Goal: Use online tool/utility: Utilize a website feature to perform a specific function

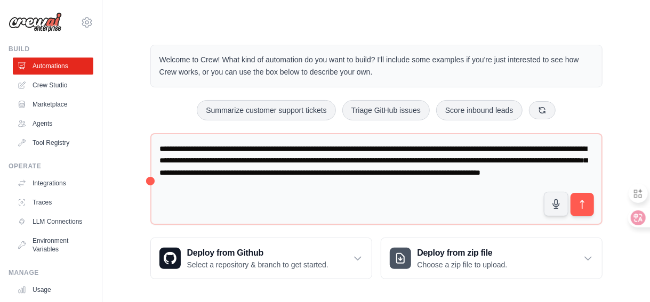
click at [588, 205] on div "Step 1 Create an automation Describe the automation you want to build, select a…" at bounding box center [535, 245] width 195 height 94
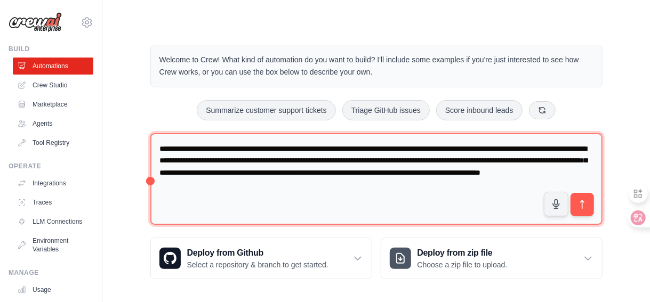
drag, startPoint x: 159, startPoint y: 148, endPoint x: 387, endPoint y: 191, distance: 232.3
click at [387, 191] on textarea "**********" at bounding box center [376, 179] width 452 height 92
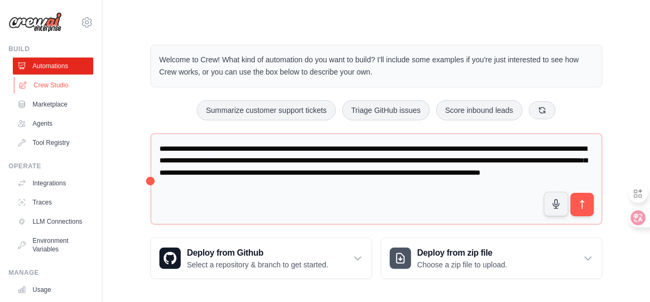
click at [57, 83] on link "Crew Studio" at bounding box center [54, 85] width 81 height 17
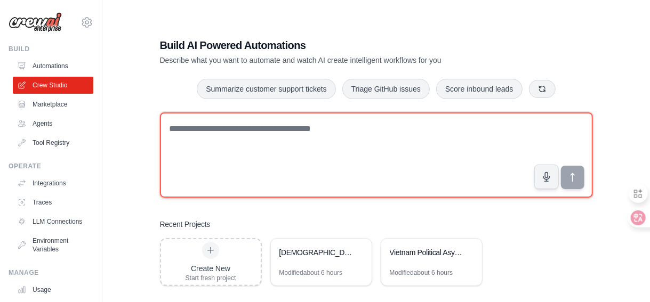
click at [214, 136] on textarea at bounding box center [376, 155] width 433 height 85
paste textarea "**********"
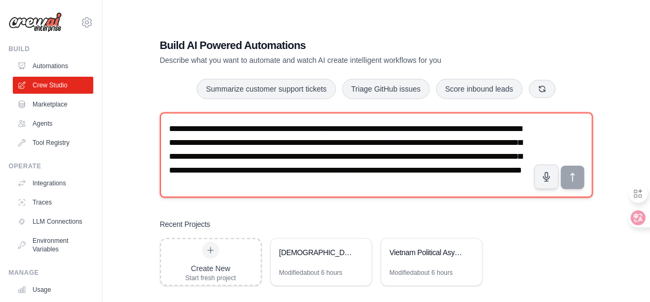
scroll to position [6, 0]
type textarea "**********"
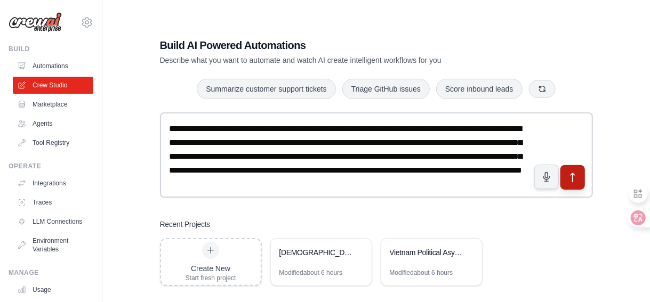
click at [574, 177] on icon "submit" at bounding box center [572, 177] width 11 height 11
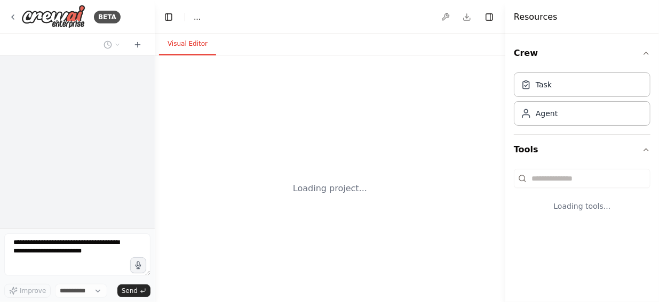
select select "****"
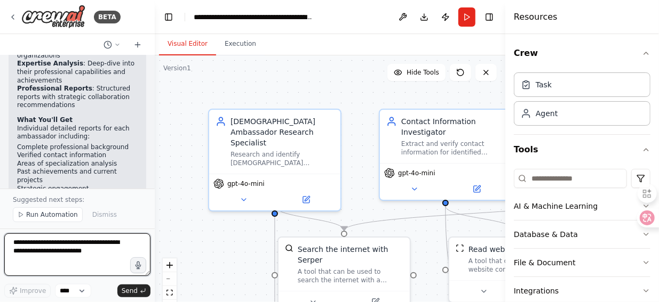
scroll to position [1438, 0]
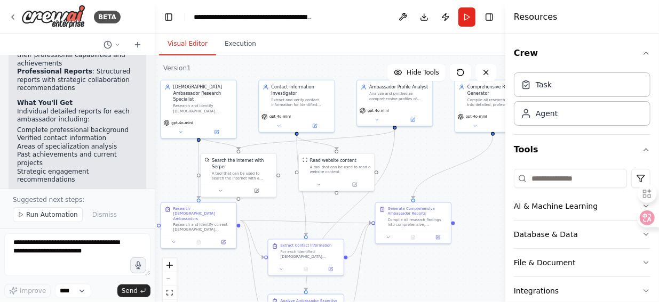
drag, startPoint x: 366, startPoint y: 159, endPoint x: 253, endPoint y: 140, distance: 114.7
click at [253, 140] on div ".deletable-edge-delete-btn { width: 20px; height: 20px; border: 0px solid #ffff…" at bounding box center [330, 188] width 350 height 267
click at [470, 16] on button "Run" at bounding box center [466, 16] width 17 height 19
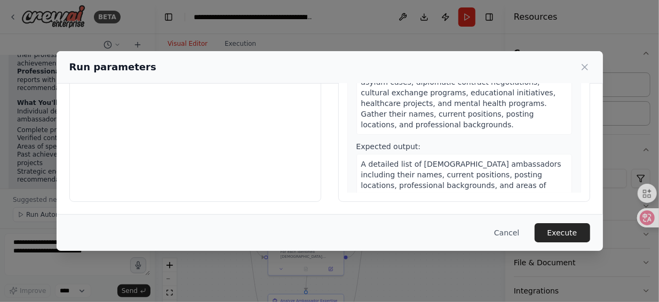
scroll to position [0, 0]
click at [566, 234] on button "Execute" at bounding box center [561, 232] width 55 height 19
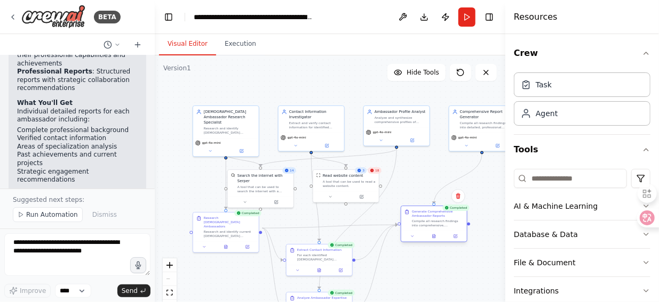
drag, startPoint x: 432, startPoint y: 233, endPoint x: 451, endPoint y: 226, distance: 20.6
click at [451, 226] on div "Compile all research findings into comprehensive, professional reports for each…" at bounding box center [438, 223] width 52 height 9
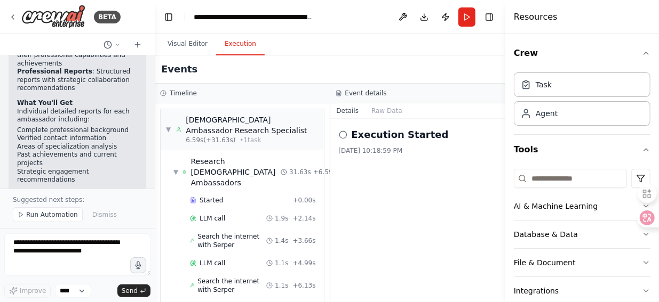
click at [234, 47] on button "Execution" at bounding box center [240, 44] width 49 height 22
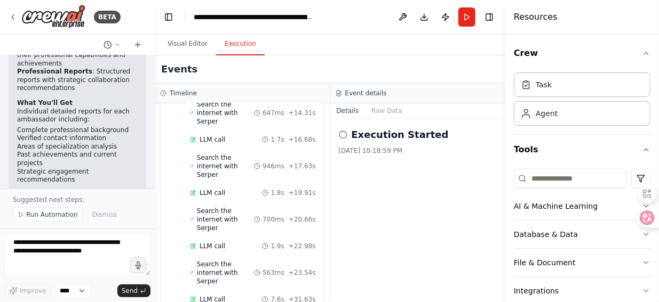
scroll to position [373, 0]
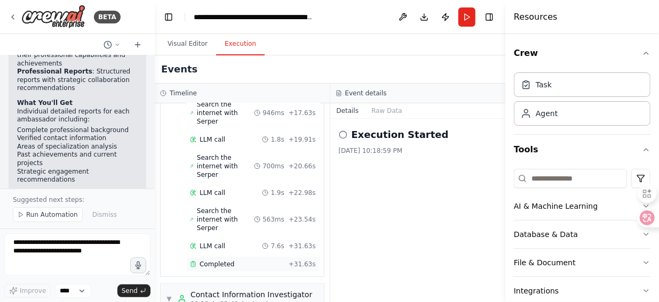
click at [219, 260] on span "Completed" at bounding box center [216, 264] width 35 height 9
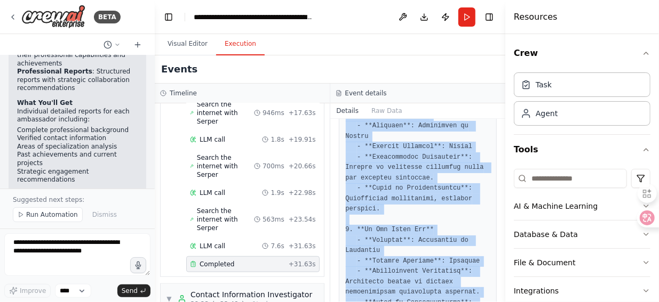
scroll to position [688, 0]
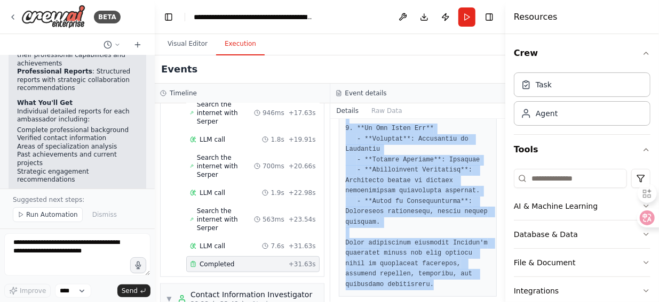
drag, startPoint x: 346, startPoint y: 190, endPoint x: 444, endPoint y: 289, distance: 139.1
click at [444, 289] on div "Completed 8/25/2025, 10:19:37 PM Output" at bounding box center [417, 210] width 175 height 183
copy pre "1. **Nguyen Quoc Dzung** - **Position**: Ambassador to the United States - **Po…"
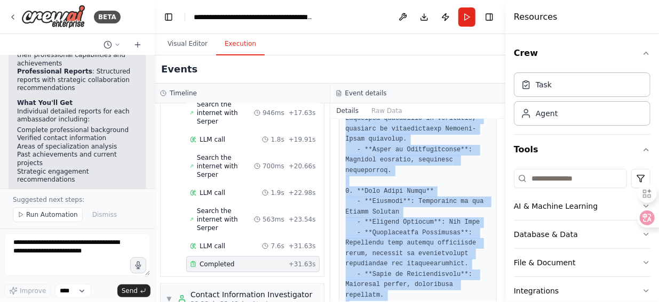
scroll to position [0, 0]
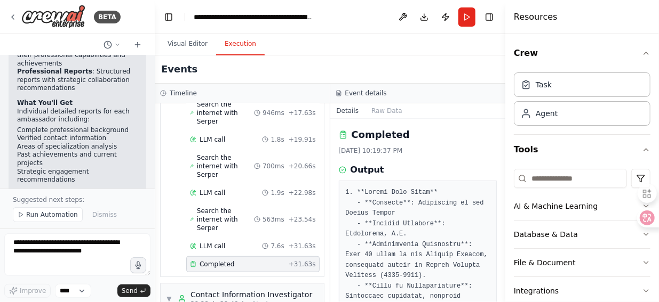
click at [363, 171] on h3 "Output" at bounding box center [367, 170] width 34 height 13
click at [368, 166] on h3 "Output" at bounding box center [367, 170] width 34 height 13
click at [358, 171] on h3 "Output" at bounding box center [367, 170] width 34 height 13
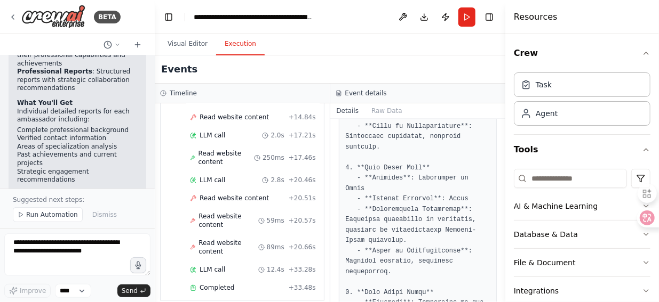
scroll to position [1120, 0]
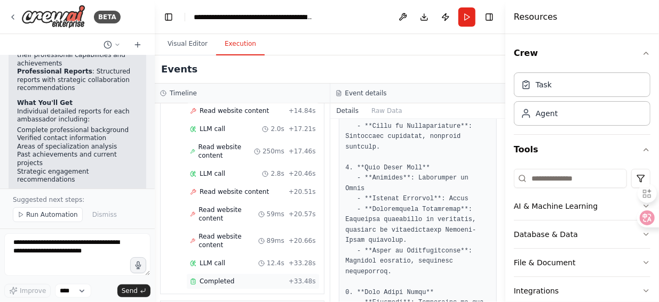
click at [230, 277] on span "Completed" at bounding box center [216, 281] width 35 height 9
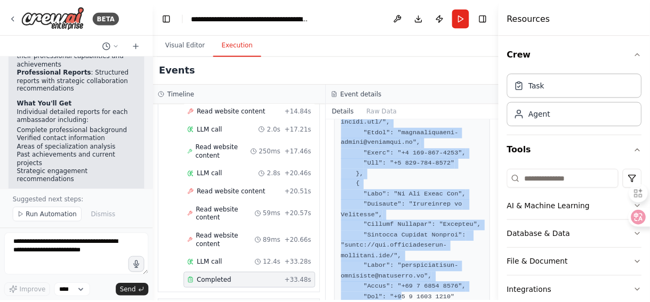
scroll to position [854, 0]
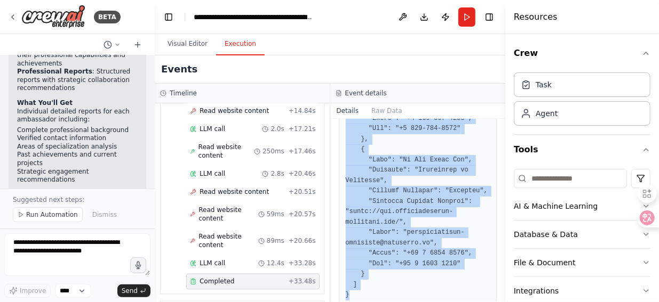
copy pre "{ "Vietnamese Ambassadors Contact Information": [ { "Name": "Nguyen Quoc Dzung"…"
drag, startPoint x: 344, startPoint y: 136, endPoint x: 401, endPoint y: 274, distance: 148.9
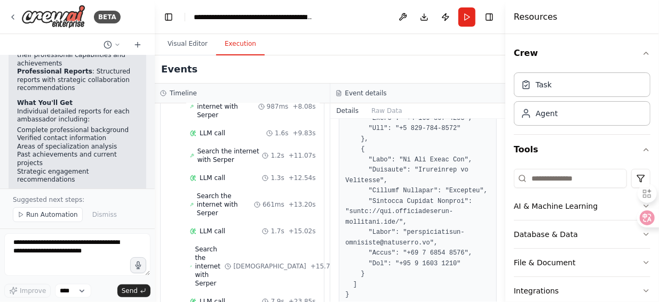
click at [232, 167] on div "▼ Analyze Ambassador Expertise 23.93s + 71.70s Started + 0.00s LLM call 1.8s + …" at bounding box center [242, 122] width 163 height 419
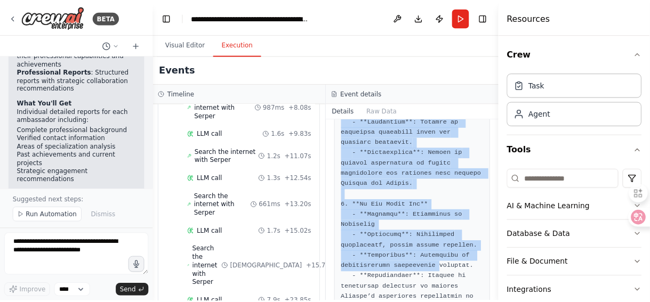
scroll to position [699, 0]
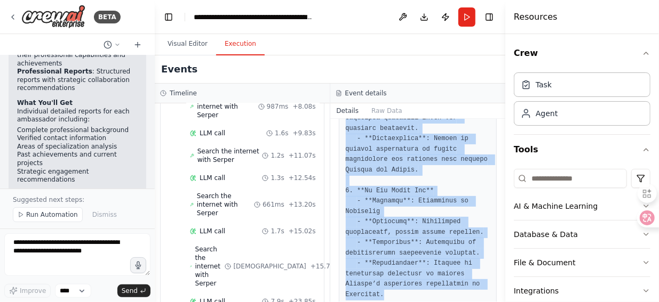
drag, startPoint x: 355, startPoint y: 192, endPoint x: 445, endPoint y: 273, distance: 121.2
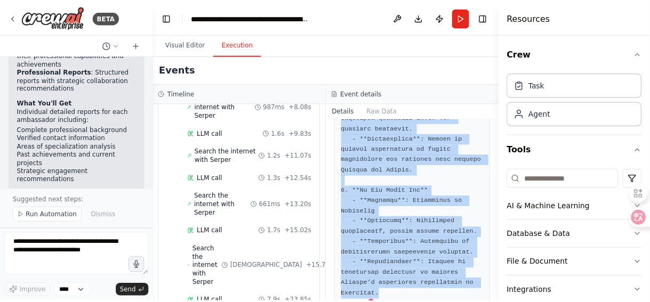
scroll to position [1625, 0]
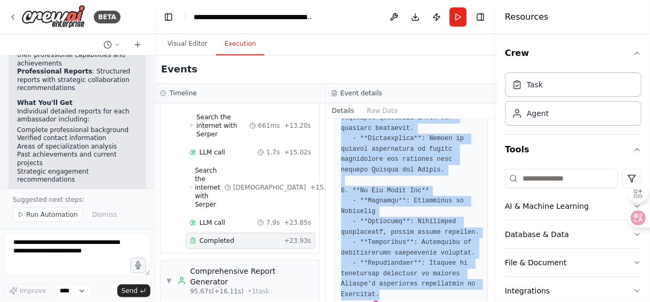
copy pre "**Nguyen Quoc Dzung** - **Position**: Ambassador to the United States - **Exper…"
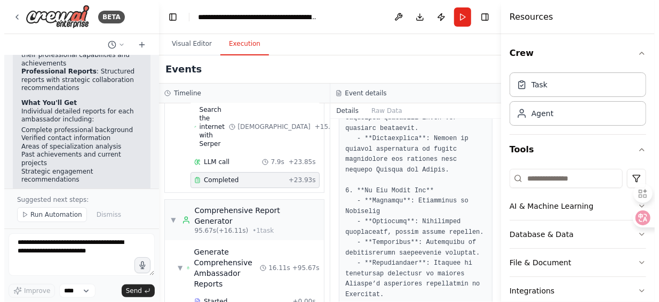
scroll to position [1590, 0]
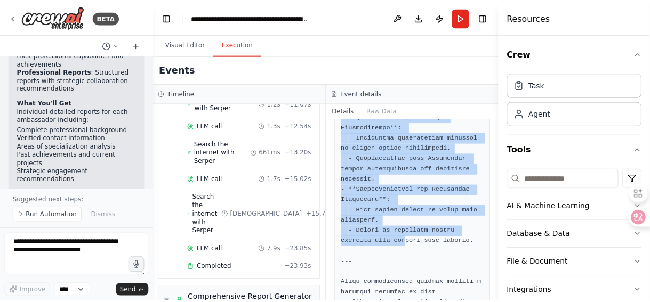
scroll to position [2663, 0]
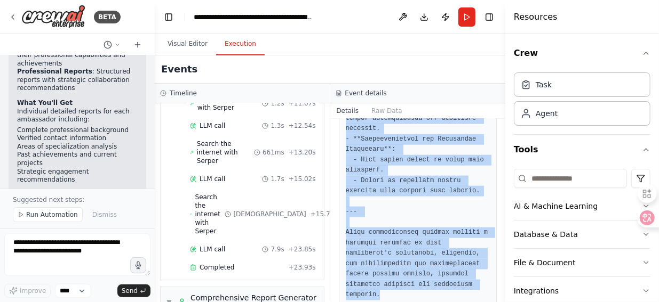
drag, startPoint x: 357, startPoint y: 190, endPoint x: 463, endPoint y: 286, distance: 142.7
click at [463, 286] on div "Completed 8/25/2025, 10:20:50 PM Output" at bounding box center [417, 210] width 175 height 183
copy pre "Comprehensive Reports for Vietnamese Ambassadors --- #### **1. Nguyen Quoc Dzun…"
